Goal: Task Accomplishment & Management: Use online tool/utility

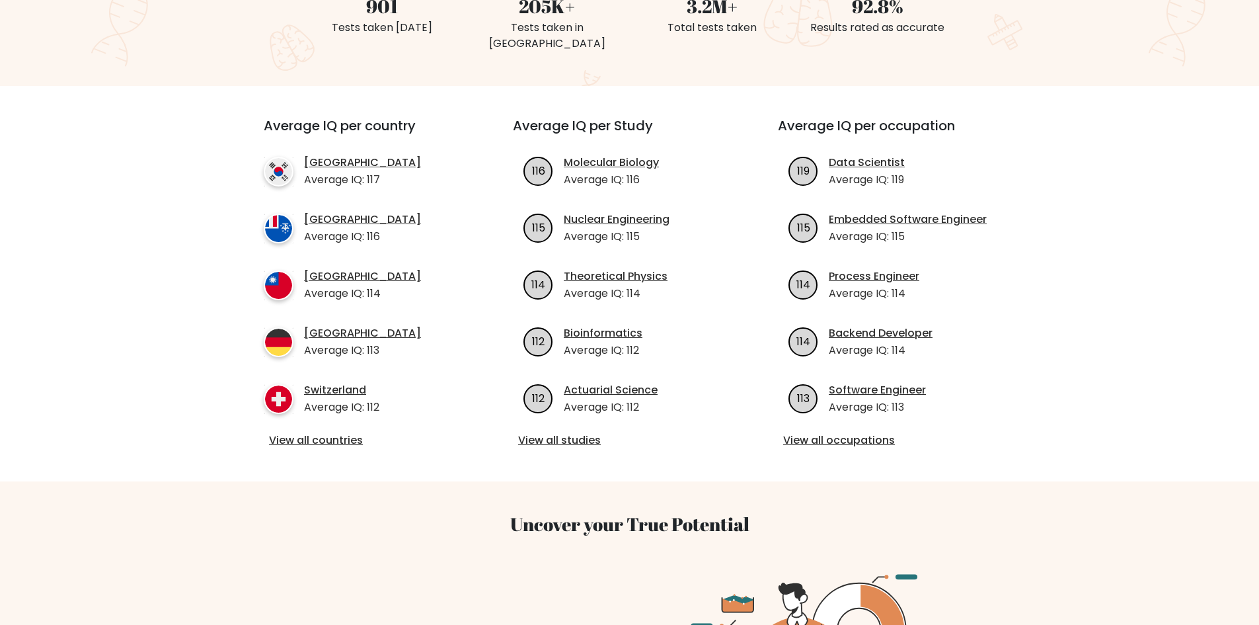
scroll to position [66, 0]
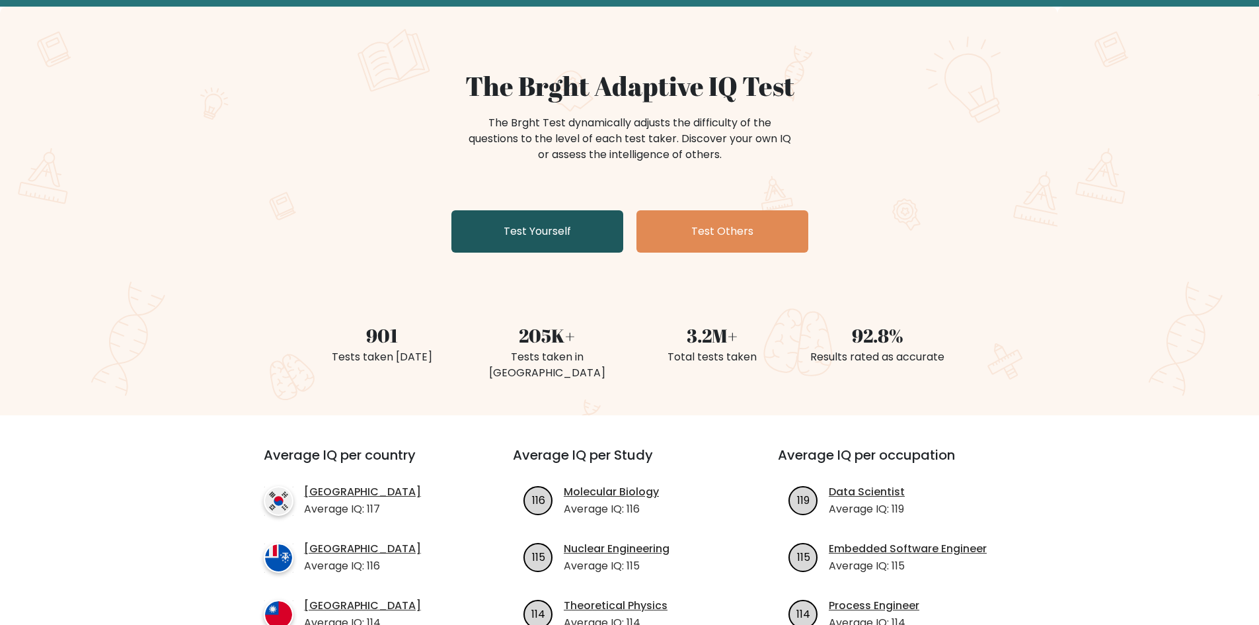
click at [590, 231] on link "Test Yourself" at bounding box center [537, 231] width 172 height 42
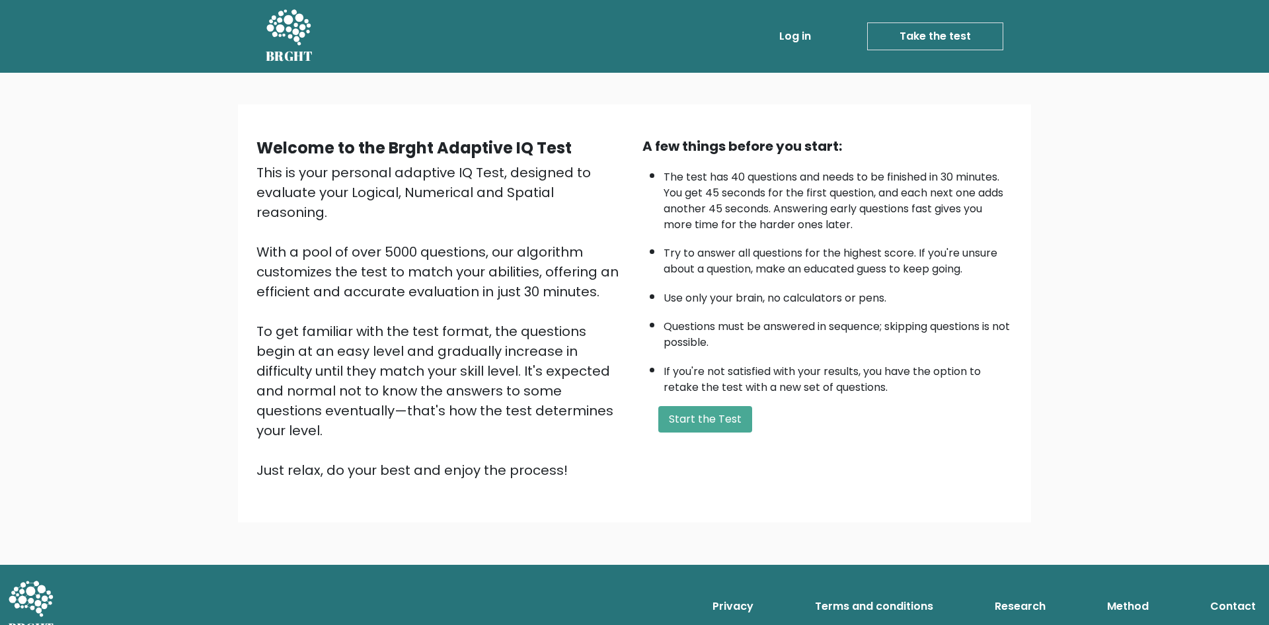
click at [286, 338] on div "This is your personal adaptive IQ Test, designed to evaluate your Logical, Nume…" at bounding box center [441, 321] width 370 height 317
click at [215, 379] on div "Welcome to the Brght Adaptive IQ Test This is your personal adaptive IQ Test, d…" at bounding box center [634, 319] width 1269 height 492
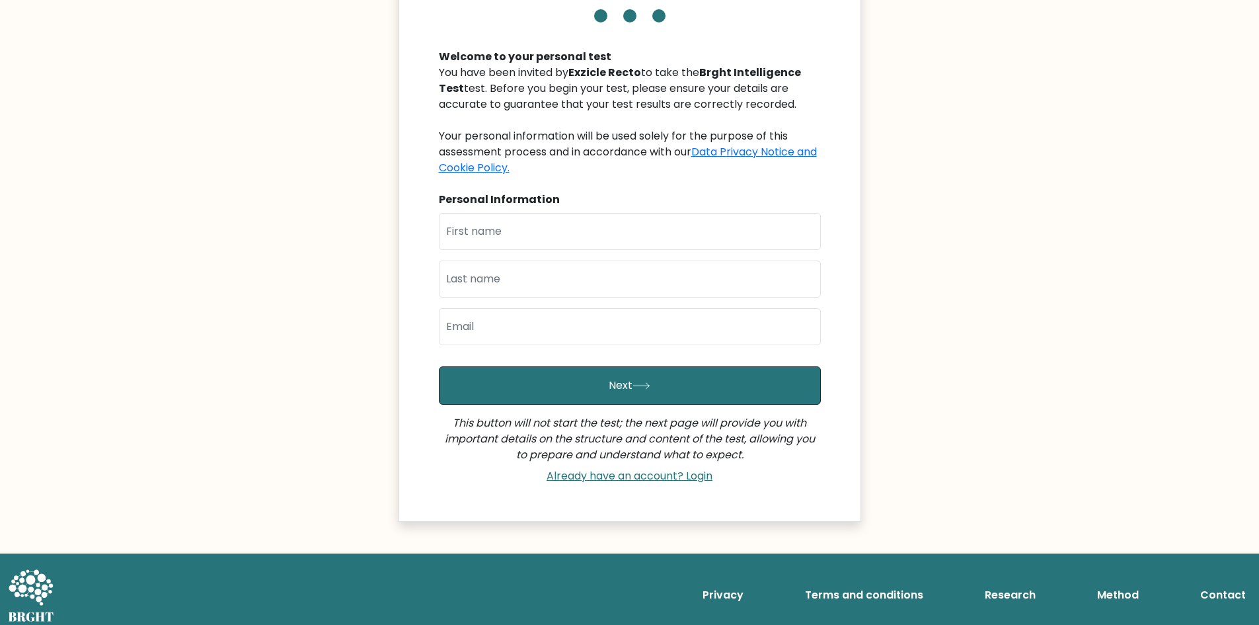
scroll to position [118, 0]
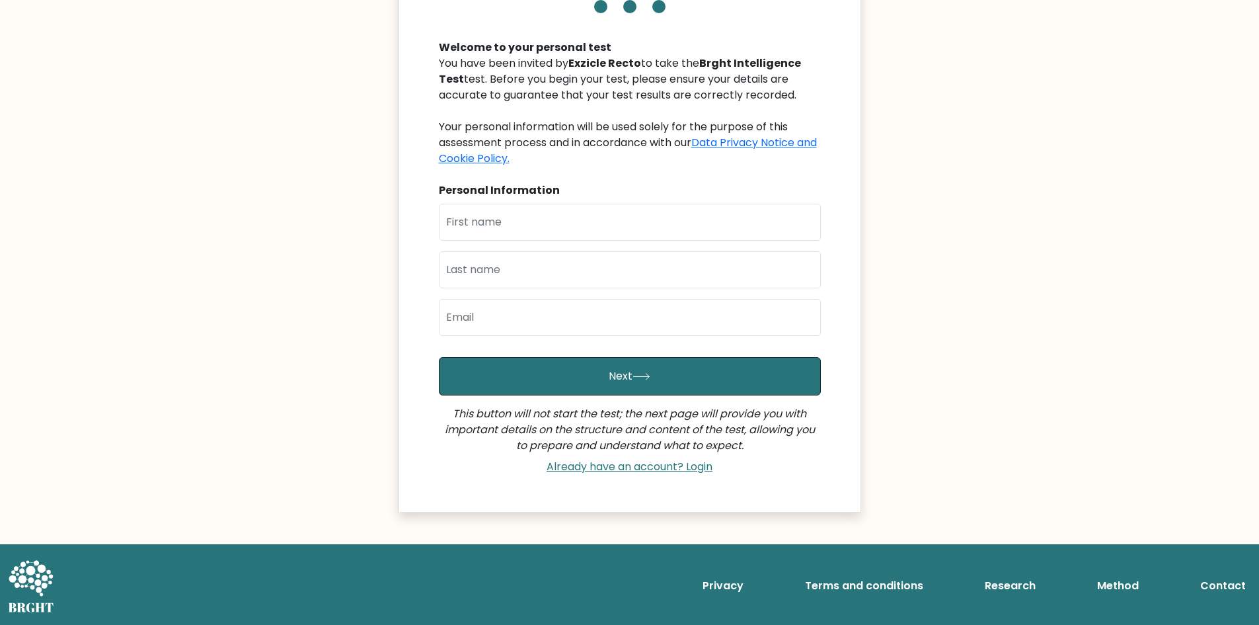
click at [629, 248] on div "First Name Last Name Email" at bounding box center [630, 275] width 382 height 143
click at [631, 236] on input "text" at bounding box center [630, 222] width 382 height 37
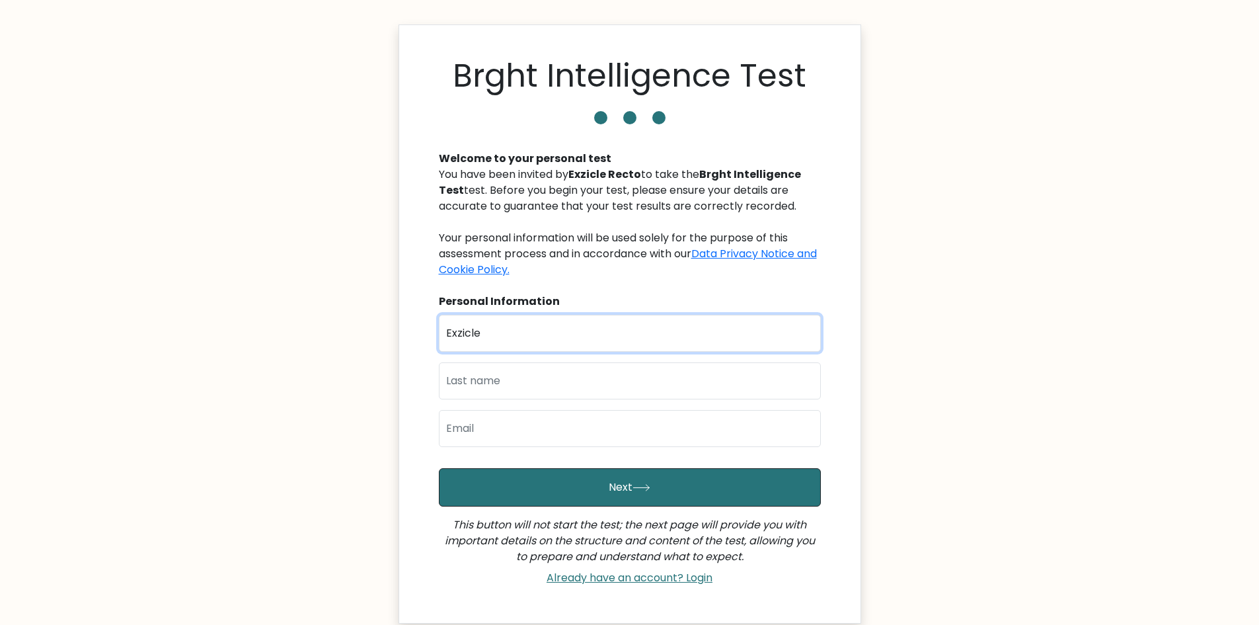
scroll to position [0, 0]
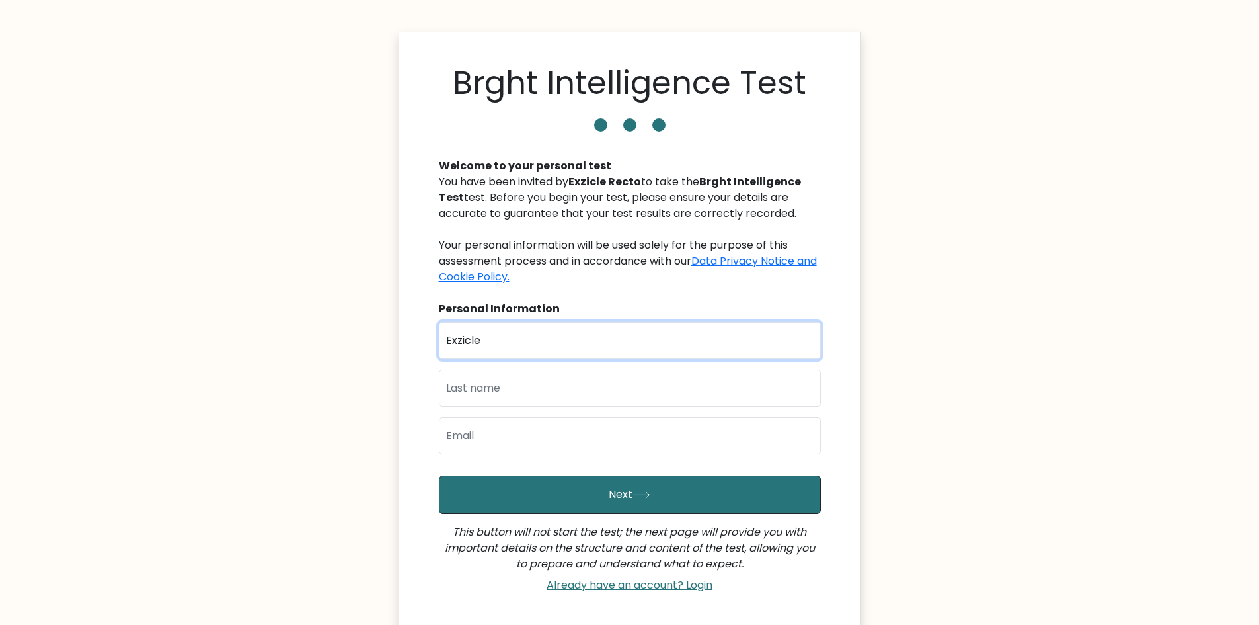
type input "Exzicle"
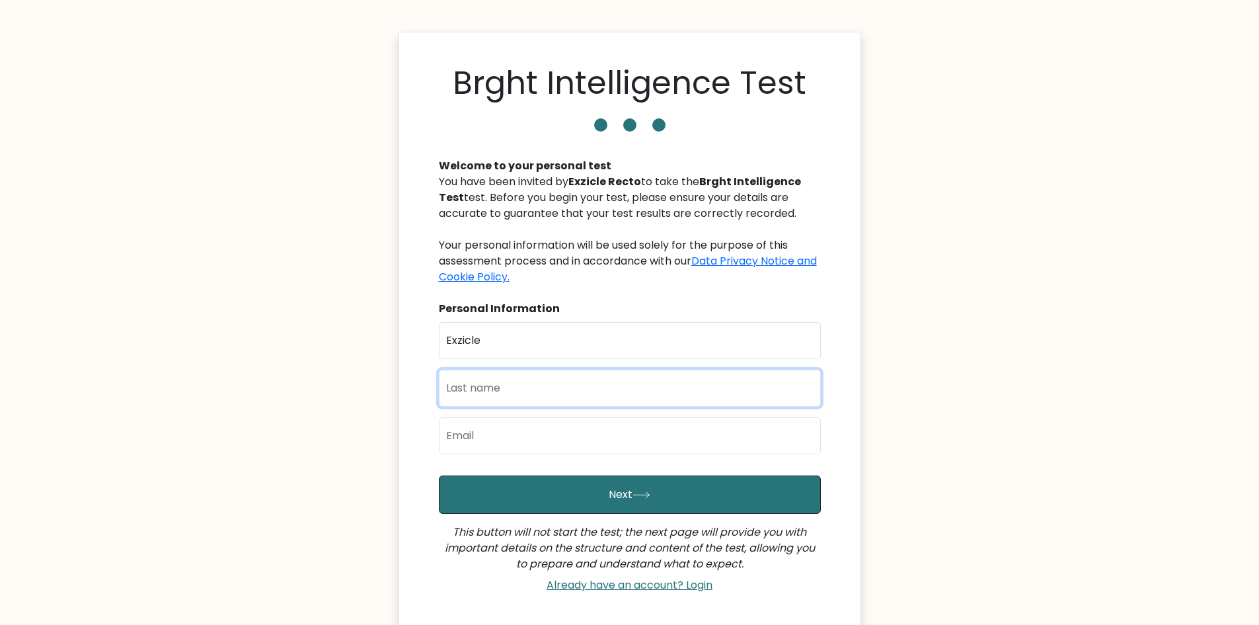
click at [558, 399] on input "text" at bounding box center [630, 387] width 382 height 37
type input "Recto"
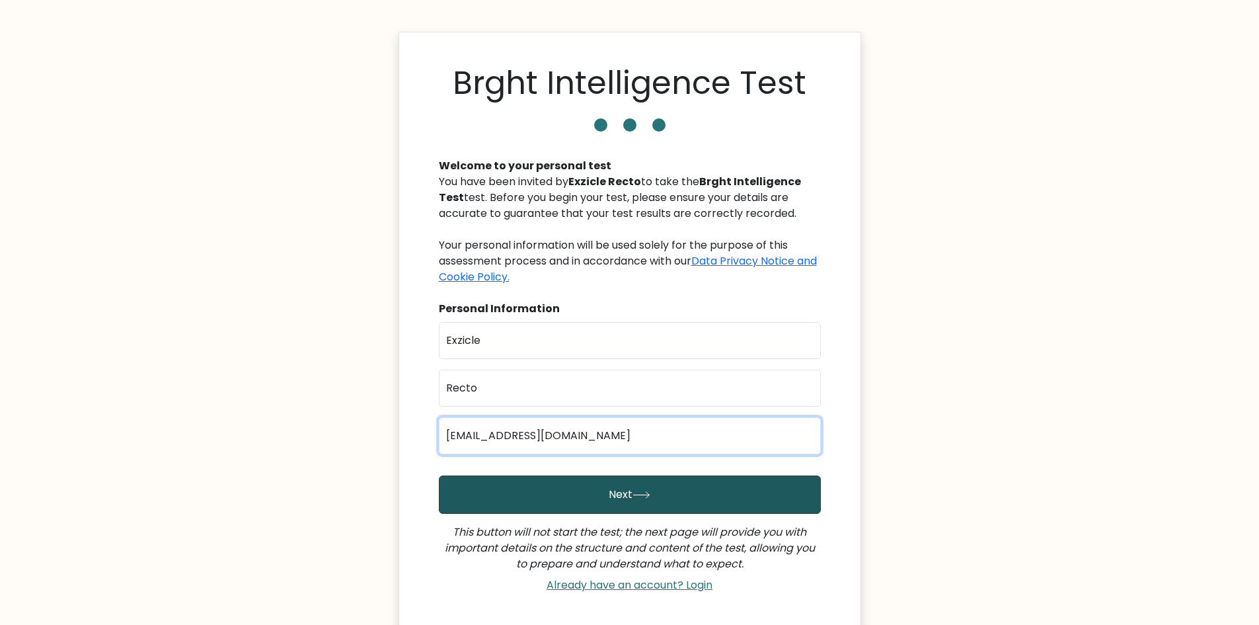
type input "exzictoexzicle@gmail.com"
click at [617, 502] on button "Next" at bounding box center [630, 494] width 382 height 38
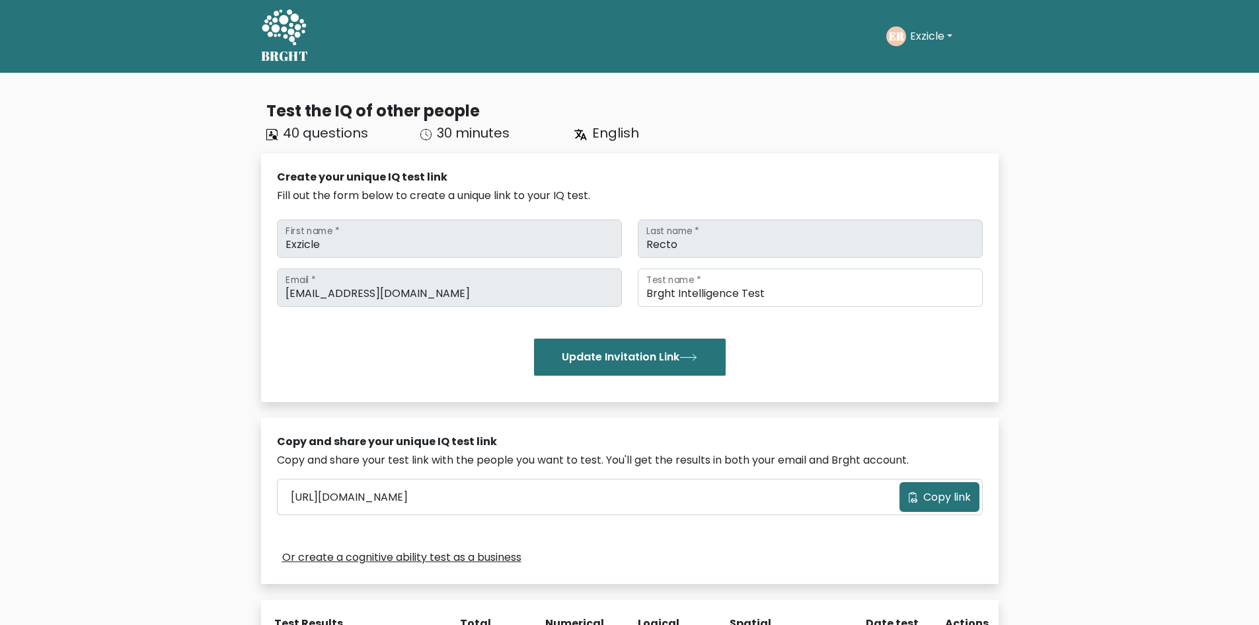
scroll to position [278, 0]
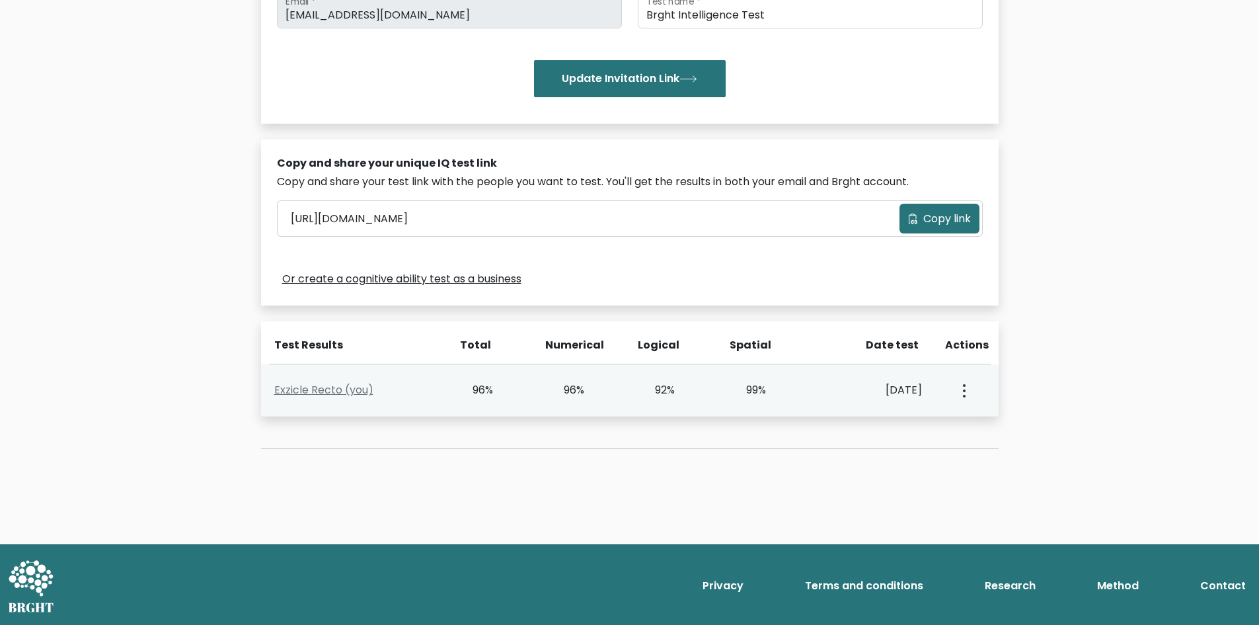
click at [878, 394] on div "[DATE]" at bounding box center [871, 390] width 102 height 16
click at [968, 387] on div "View Profile" at bounding box center [963, 389] width 45 height 41
click at [963, 395] on circle "button" at bounding box center [964, 396] width 3 height 3
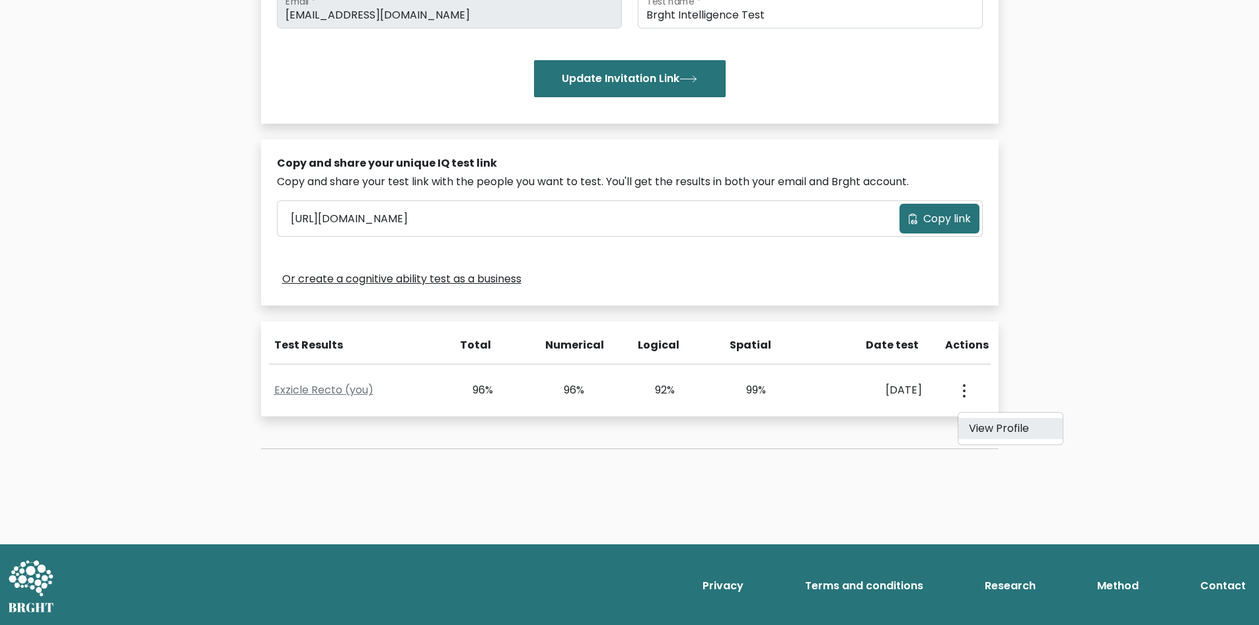
click at [987, 418] on link "View Profile" at bounding box center [1010, 428] width 104 height 21
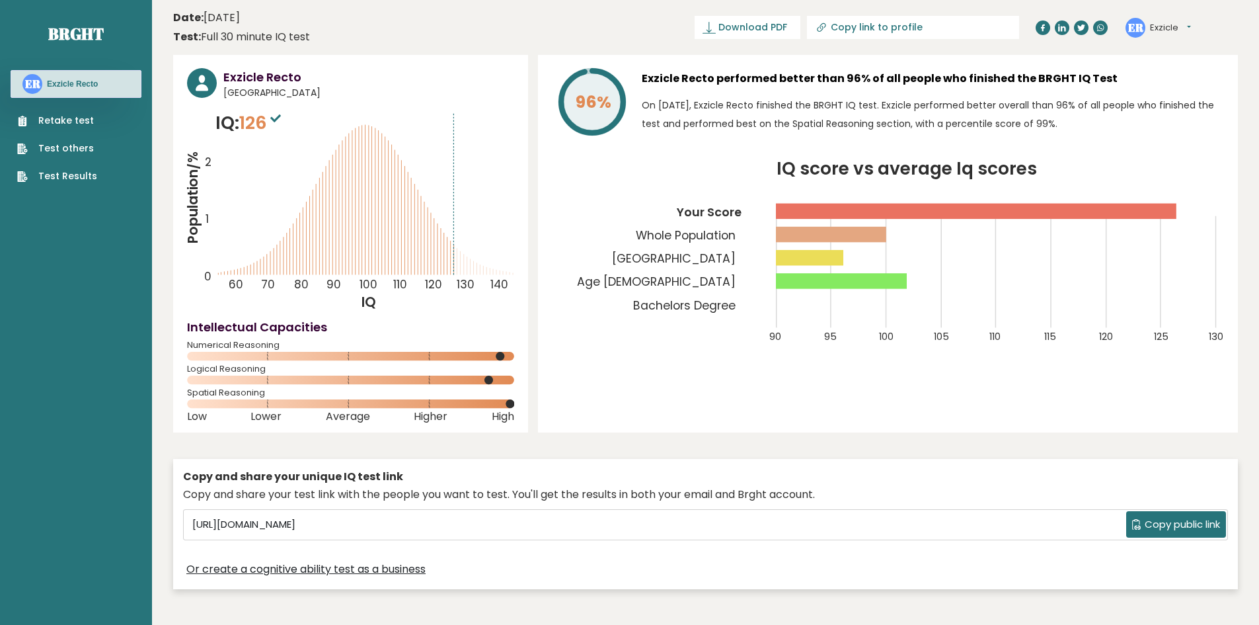
click at [256, 79] on h3 "Exzicle Recto" at bounding box center [368, 77] width 291 height 18
click at [59, 84] on h3 "Exzicle Recto" at bounding box center [72, 84] width 51 height 11
click at [1188, 26] on button "Exzicle" at bounding box center [1170, 27] width 41 height 13
click at [1018, 294] on icon "IQ score vs average Iq scores 90 95 100 105 110 115 120 125 130 Your Score Whol…" at bounding box center [888, 260] width 672 height 199
